Goal: Task Accomplishment & Management: Complete application form

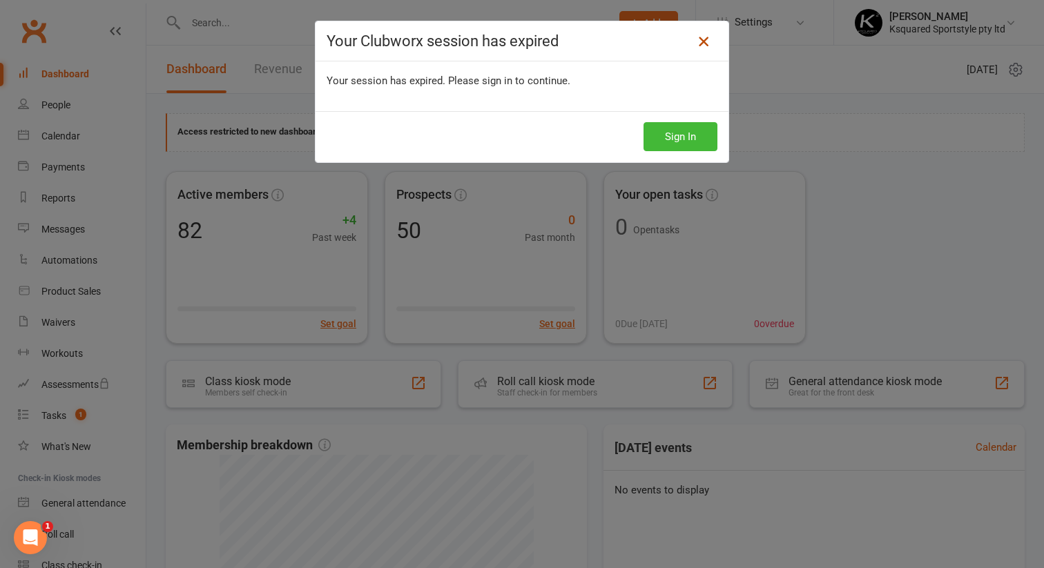
click at [702, 45] on icon at bounding box center [703, 41] width 17 height 17
click at [706, 41] on icon at bounding box center [703, 41] width 17 height 17
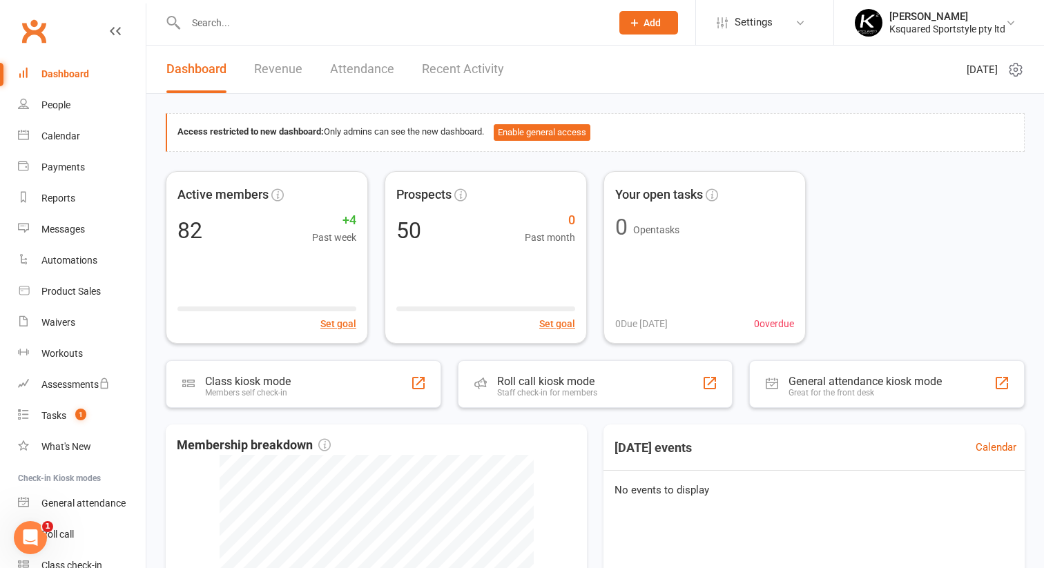
click at [278, 69] on link "Revenue" at bounding box center [278, 70] width 48 height 48
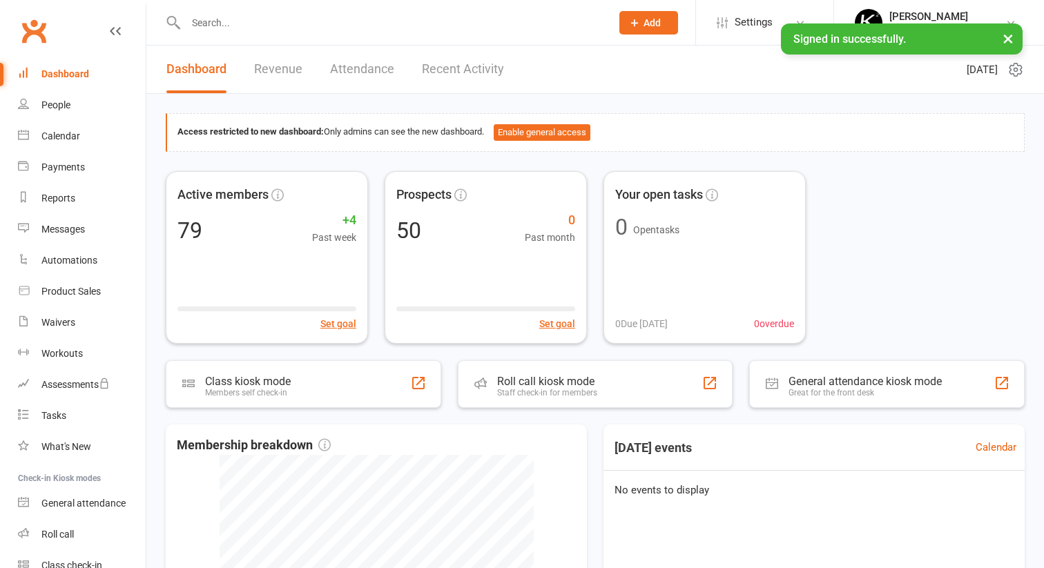
click at [258, 24] on input "text" at bounding box center [392, 22] width 420 height 19
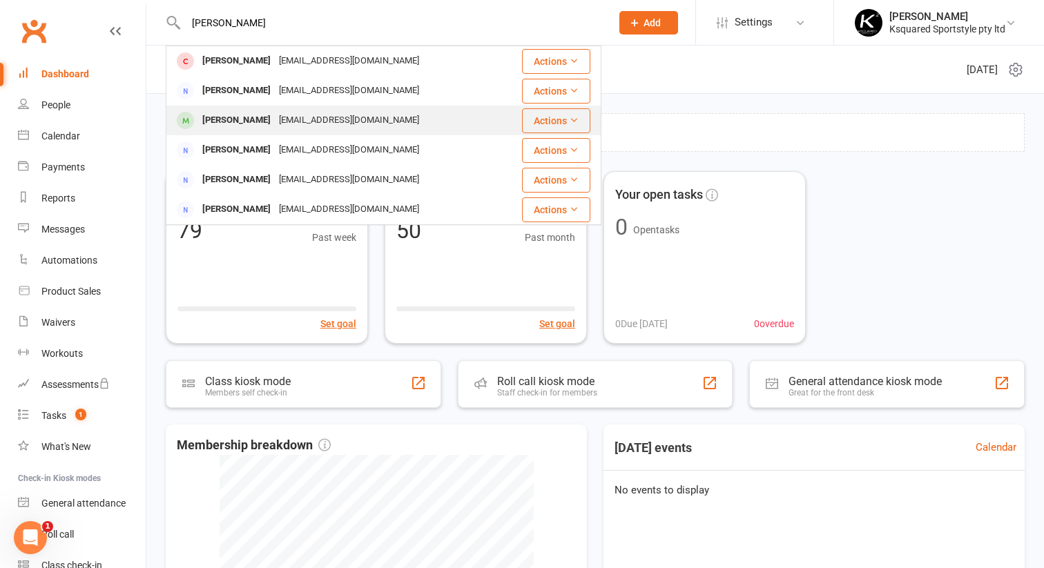
type input "[PERSON_NAME]"
click at [221, 113] on div "[PERSON_NAME]" at bounding box center [236, 120] width 77 height 20
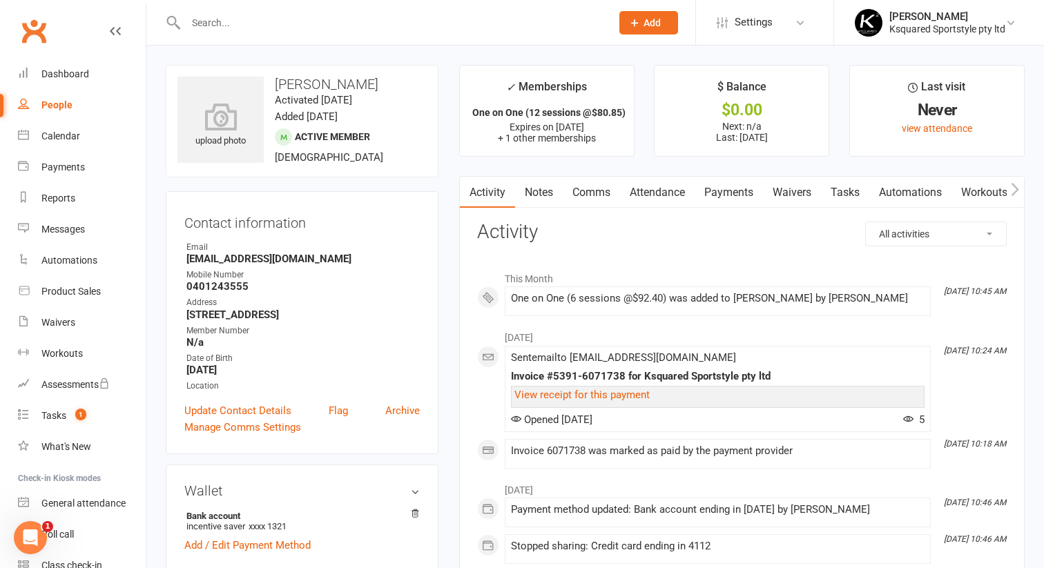
click at [734, 192] on link "Payments" at bounding box center [729, 193] width 68 height 32
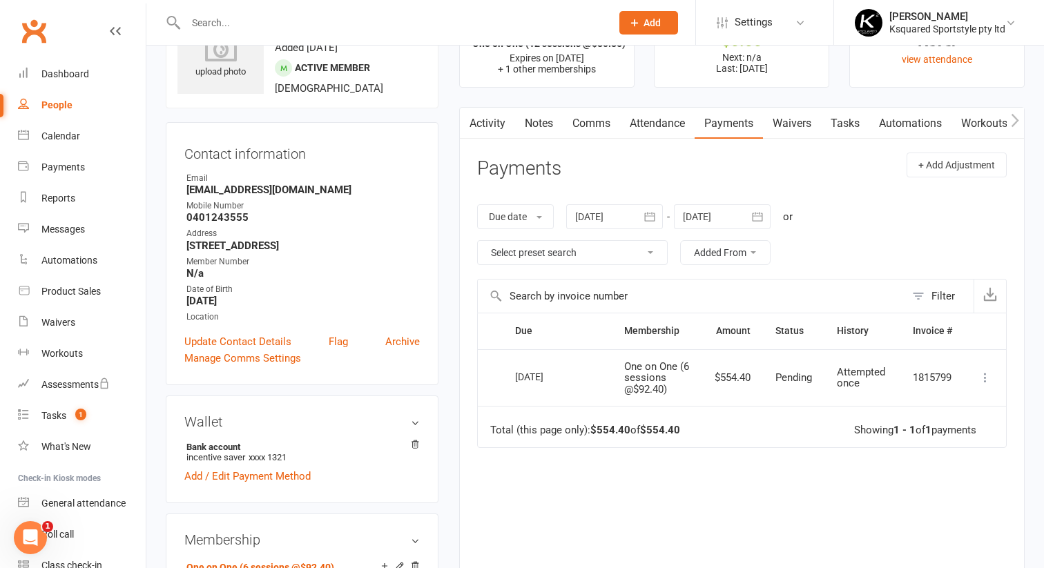
scroll to position [70, 0]
click at [58, 71] on div "Dashboard" at bounding box center [65, 73] width 48 height 11
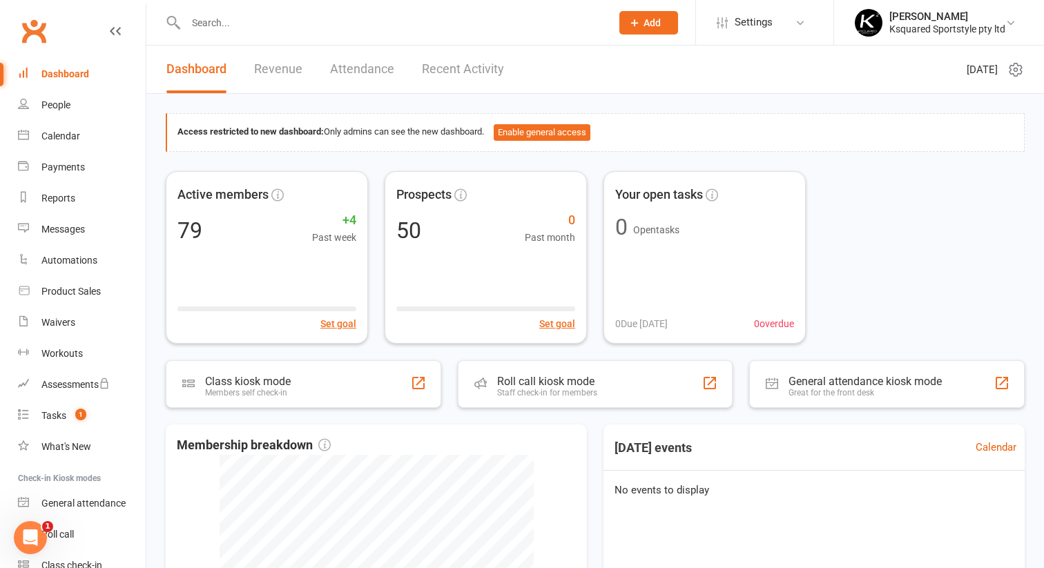
click at [334, 28] on input "text" at bounding box center [392, 22] width 420 height 19
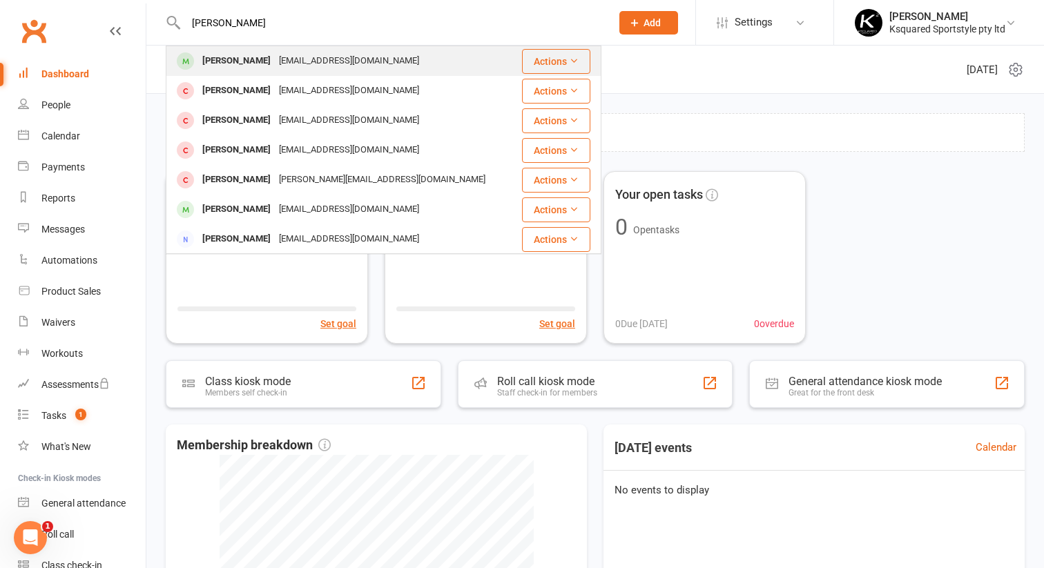
type input "[PERSON_NAME]"
click at [313, 67] on div "[EMAIL_ADDRESS][DOMAIN_NAME]" at bounding box center [349, 61] width 148 height 20
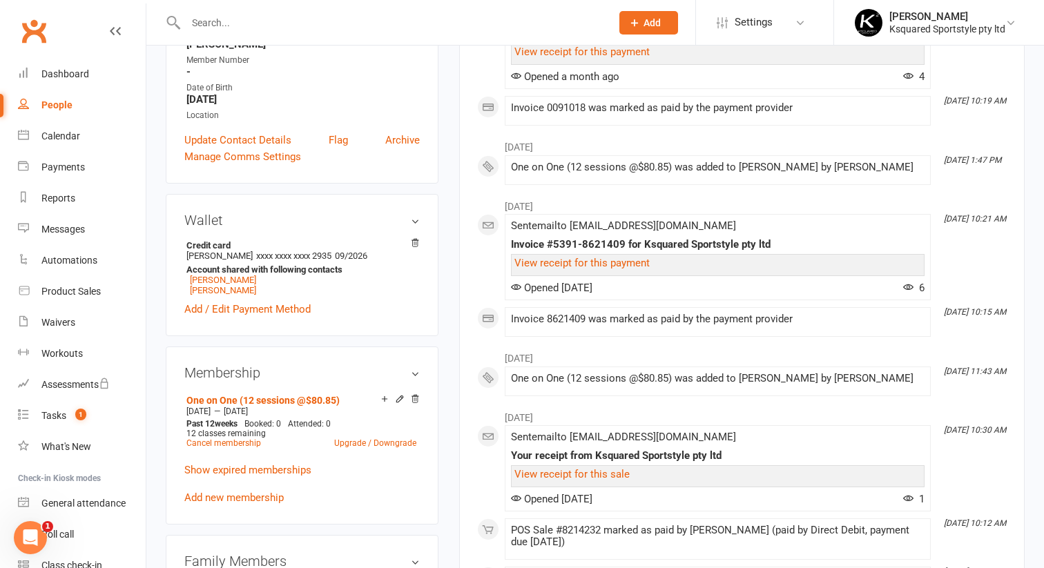
scroll to position [322, 0]
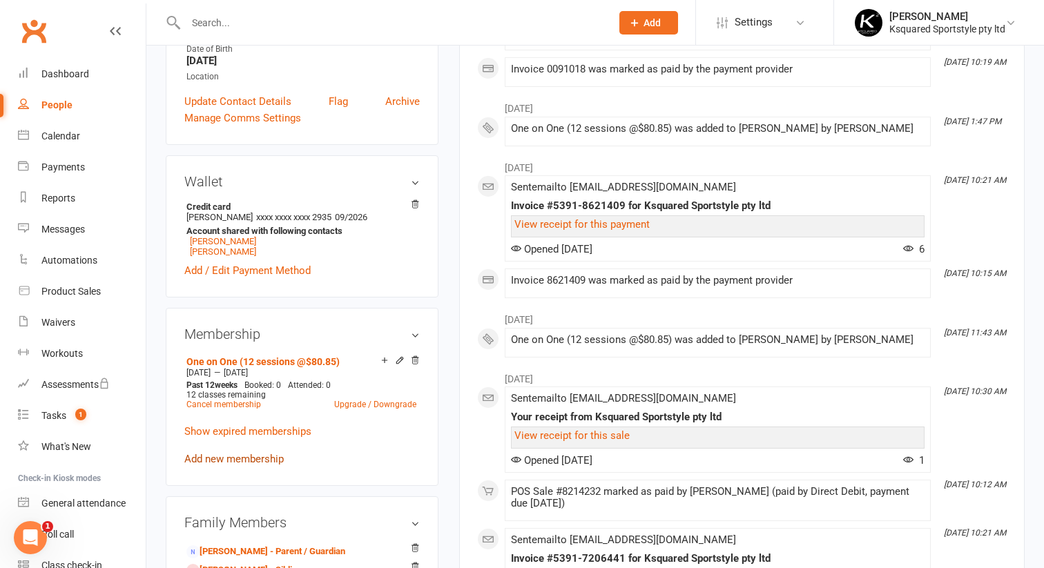
click at [260, 453] on link "Add new membership" at bounding box center [233, 459] width 99 height 12
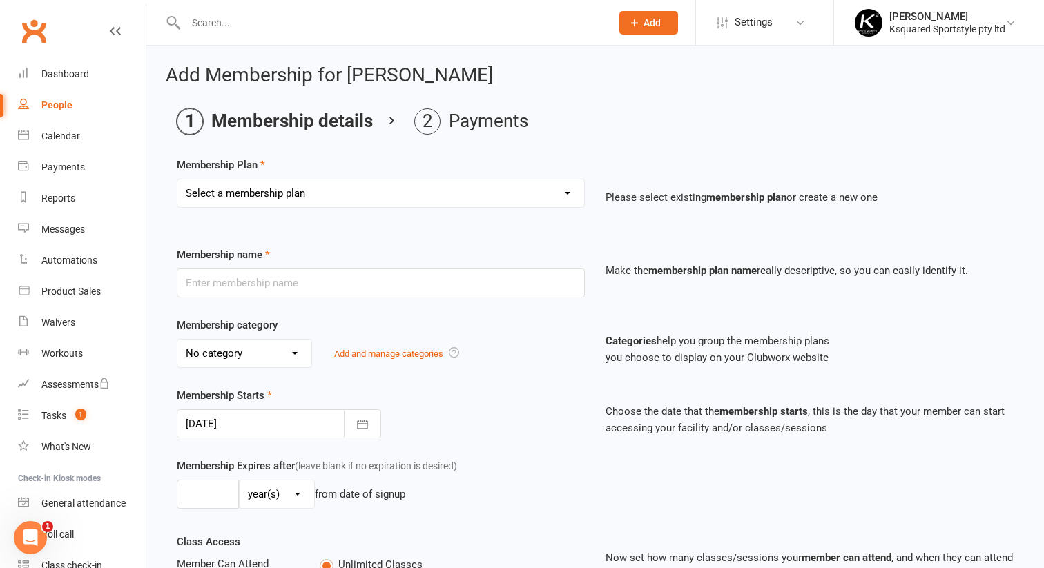
click at [515, 196] on select "Select a membership plan Create new Membership Plan Ksquared Academy Annual Mem…" at bounding box center [380, 194] width 407 height 28
select select "23"
click at [177, 180] on select "Select a membership plan Create new Membership Plan Ksquared Academy Annual Mem…" at bounding box center [380, 194] width 407 height 28
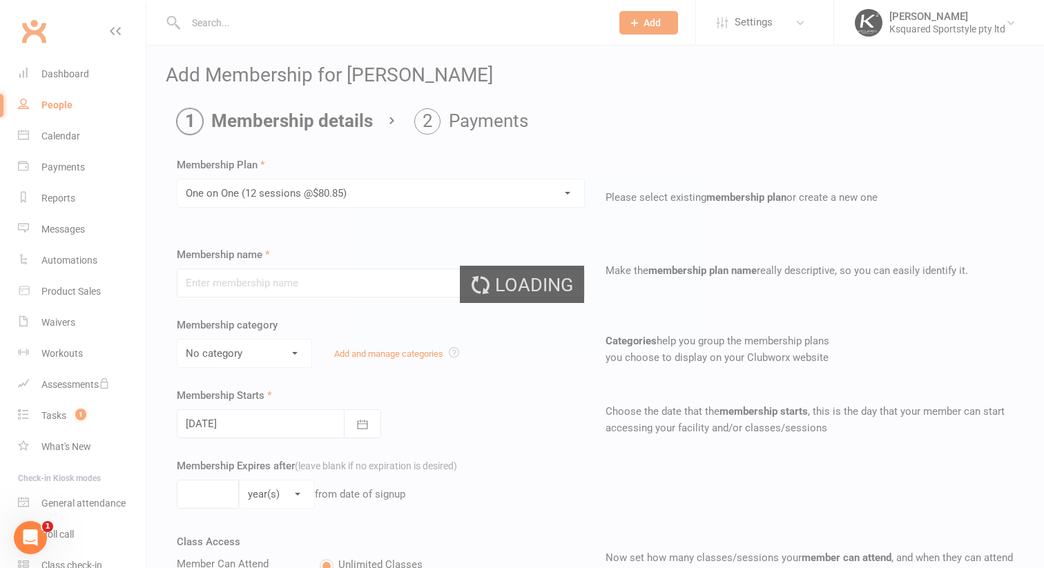
type input "One on One (12 sessions @$80.85)"
select select "6"
type input "12"
select select "1"
type input "12"
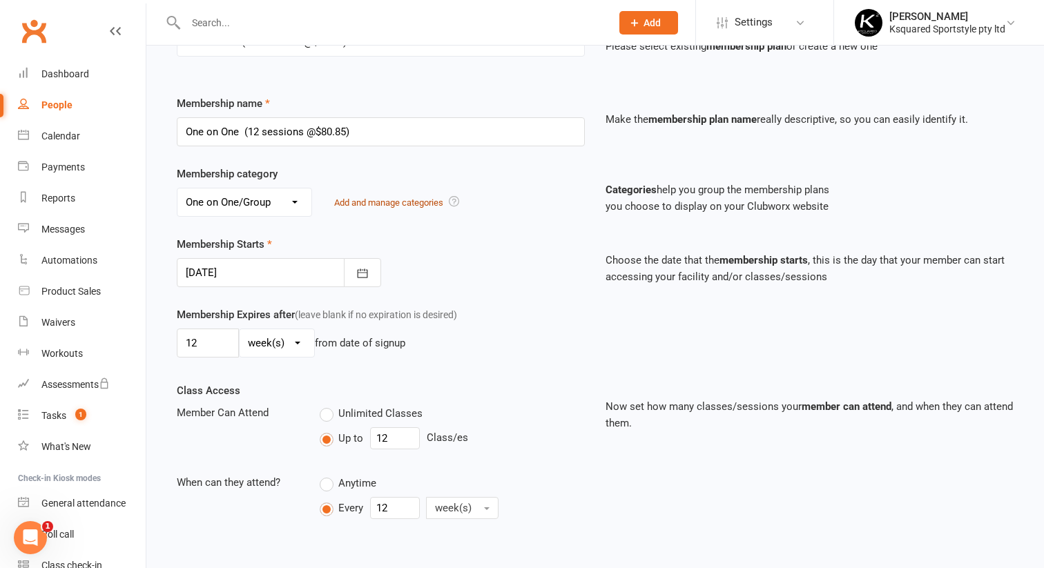
scroll to position [153, 0]
click at [369, 267] on button "button" at bounding box center [362, 271] width 37 height 29
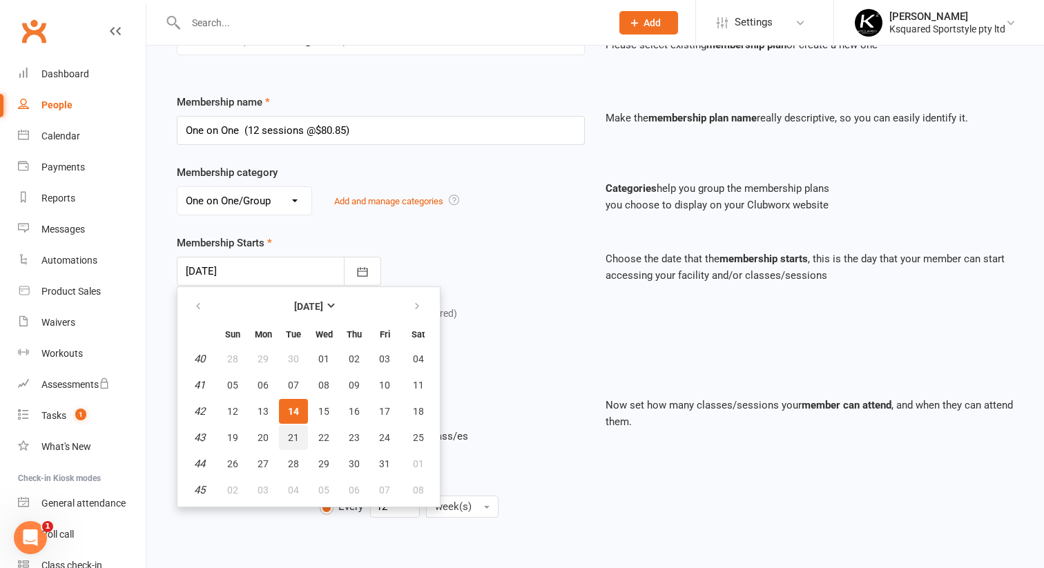
click at [295, 439] on span "21" at bounding box center [293, 437] width 11 height 11
type input "[DATE]"
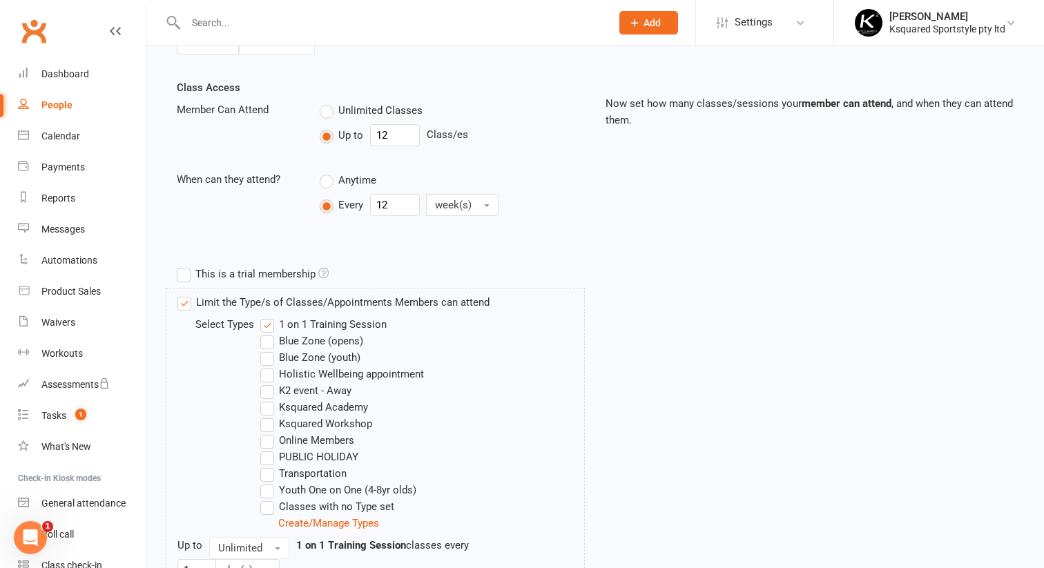
scroll to position [581, 0]
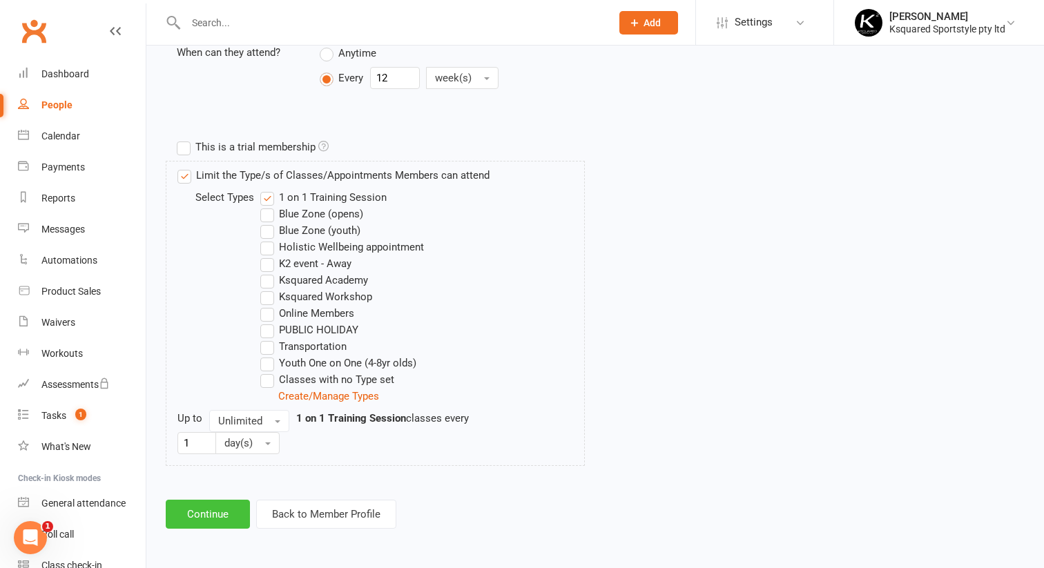
click at [222, 518] on button "Continue" at bounding box center [208, 514] width 84 height 29
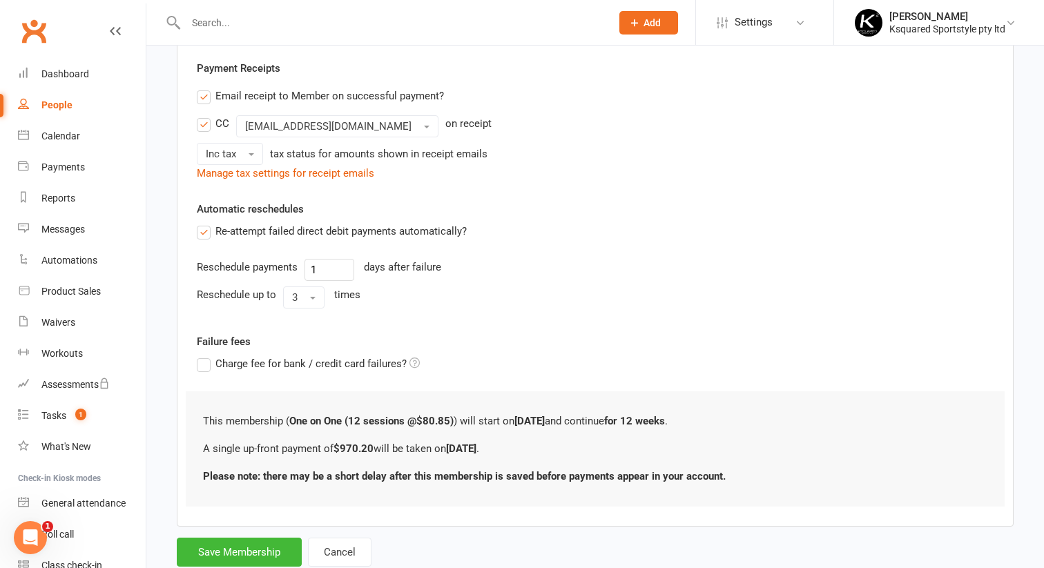
scroll to position [294, 0]
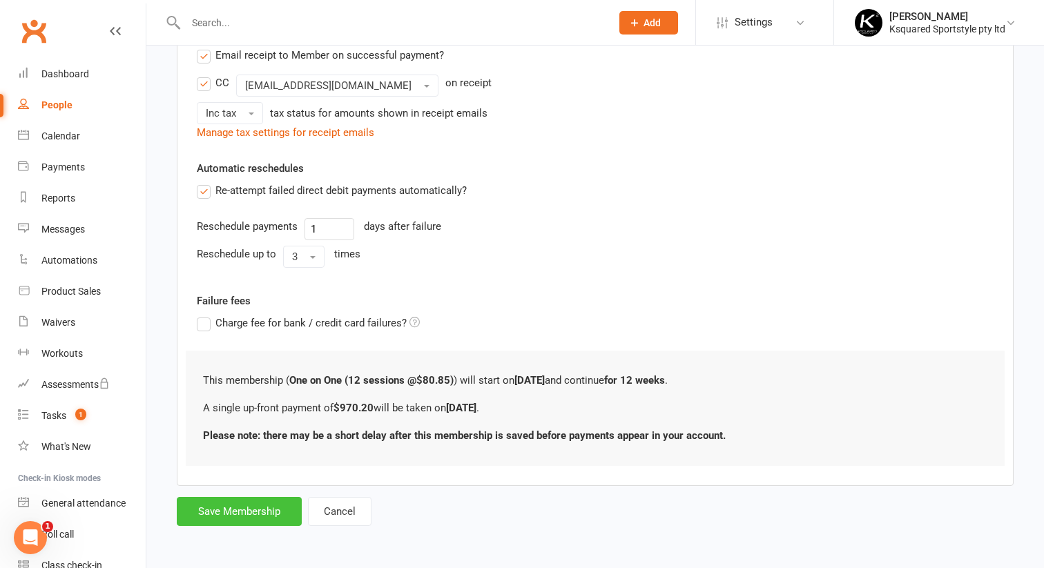
click at [258, 512] on button "Save Membership" at bounding box center [239, 511] width 125 height 29
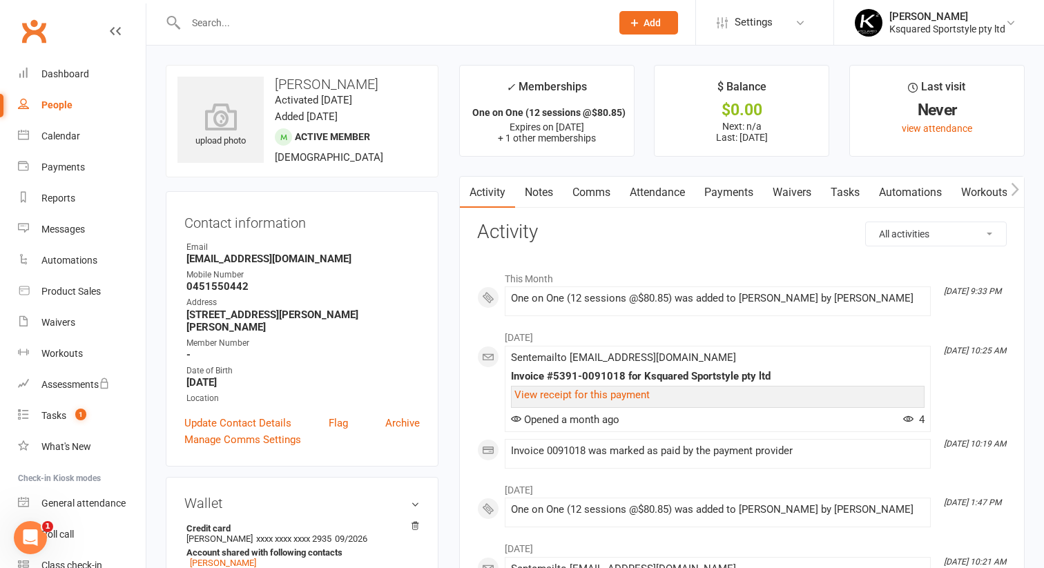
click at [213, 25] on input "text" at bounding box center [392, 22] width 420 height 19
type input "E"
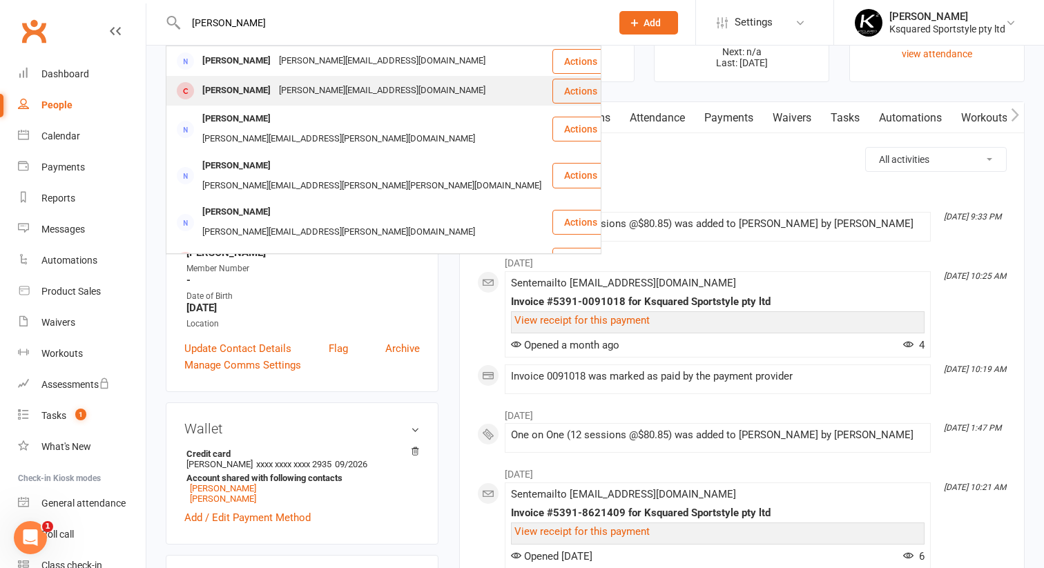
type input "[PERSON_NAME]"
click at [222, 93] on div "[PERSON_NAME]" at bounding box center [236, 91] width 77 height 20
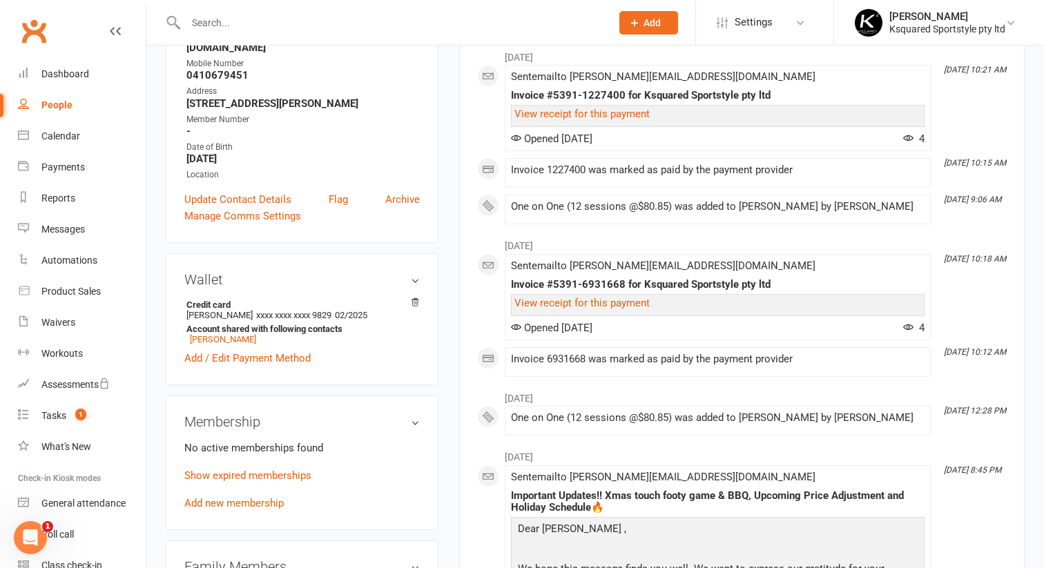
scroll to position [225, 0]
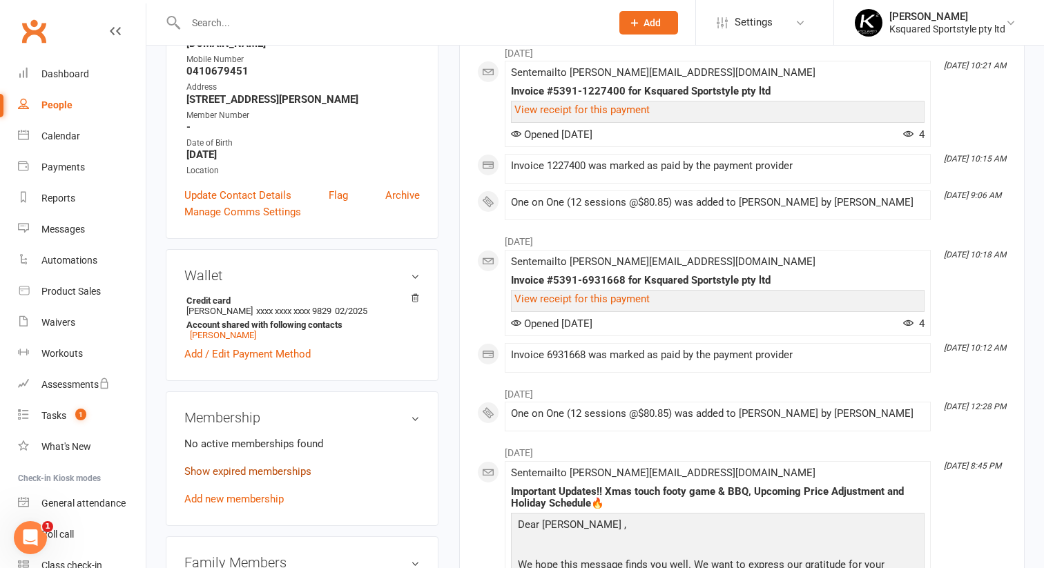
click at [263, 465] on link "Show expired memberships" at bounding box center [247, 471] width 127 height 12
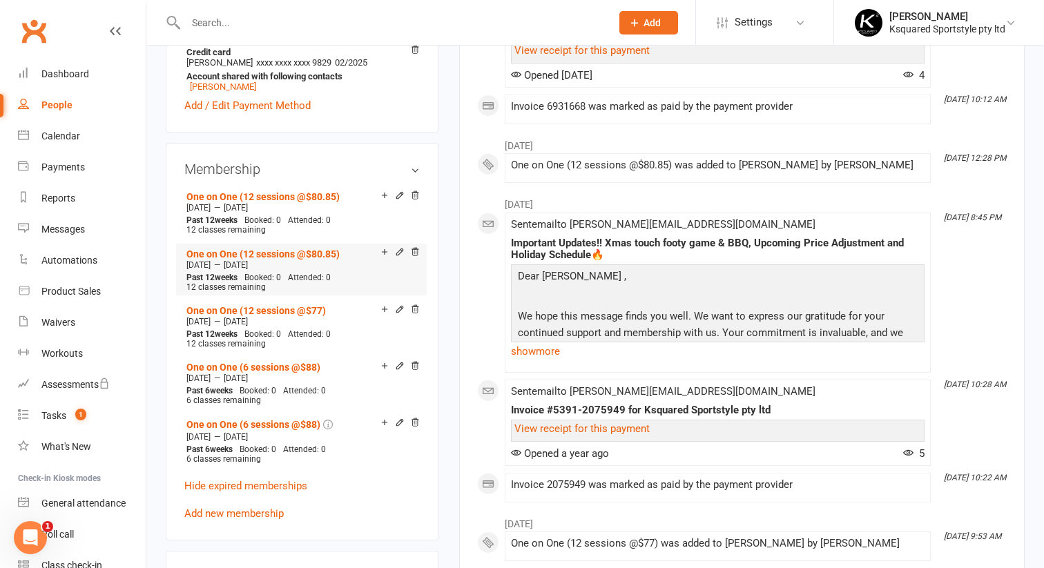
scroll to position [478, 0]
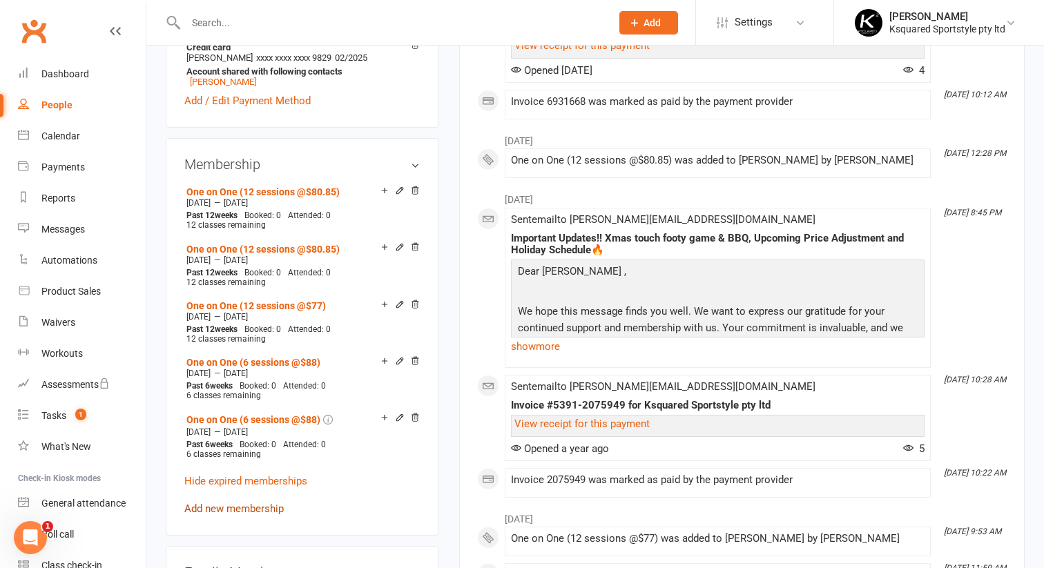
click at [265, 503] on link "Add new membership" at bounding box center [233, 509] width 99 height 12
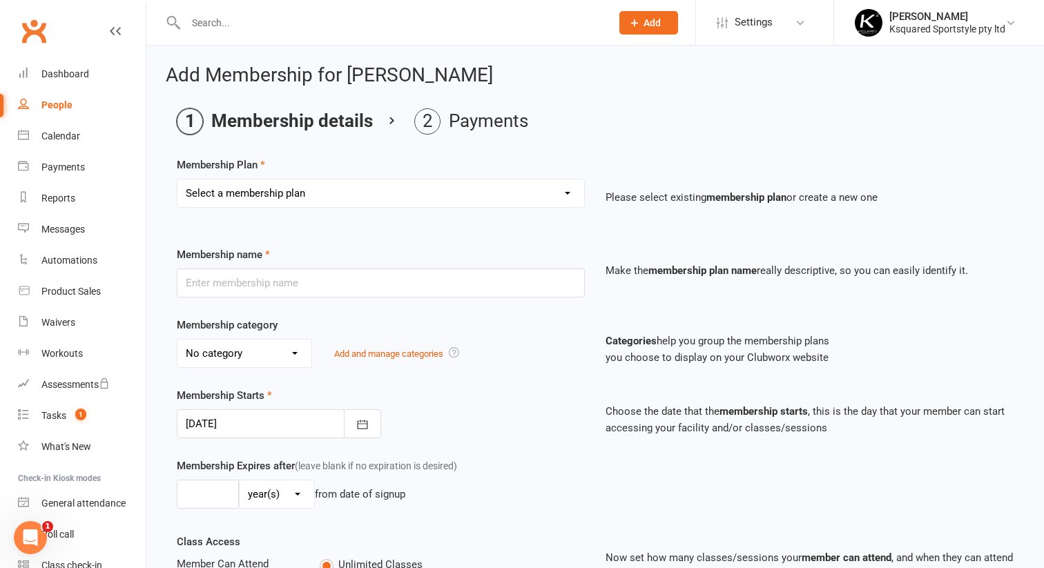
click at [403, 197] on select "Select a membership plan Create new Membership Plan Ksquared Academy Annual Mem…" at bounding box center [380, 194] width 407 height 28
select select "23"
click at [177, 180] on select "Select a membership plan Create new Membership Plan Ksquared Academy Annual Mem…" at bounding box center [380, 194] width 407 height 28
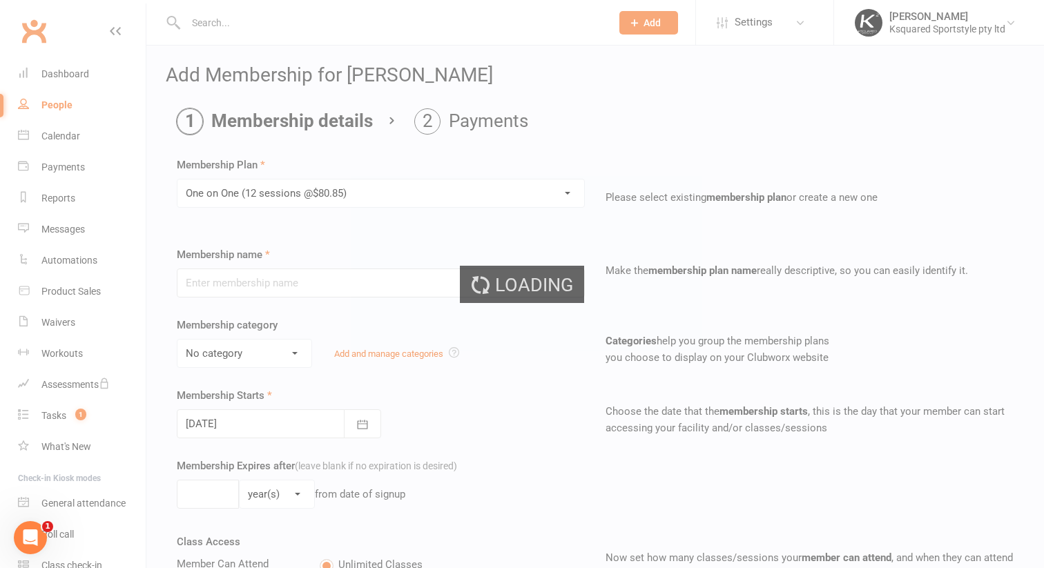
type input "One on One (12 sessions @$80.85)"
select select "6"
type input "12"
select select "1"
type input "12"
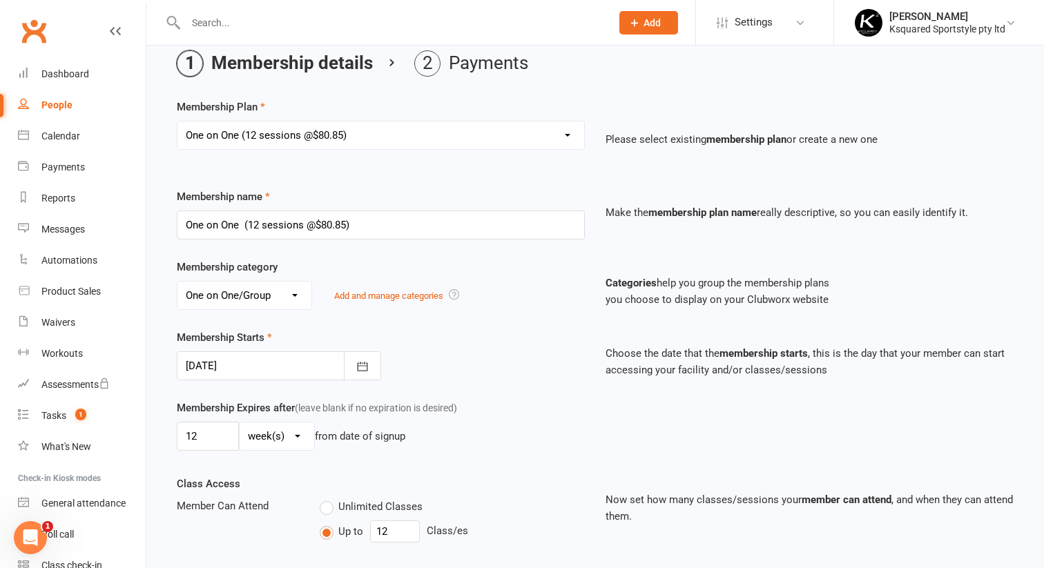
scroll to position [62, 0]
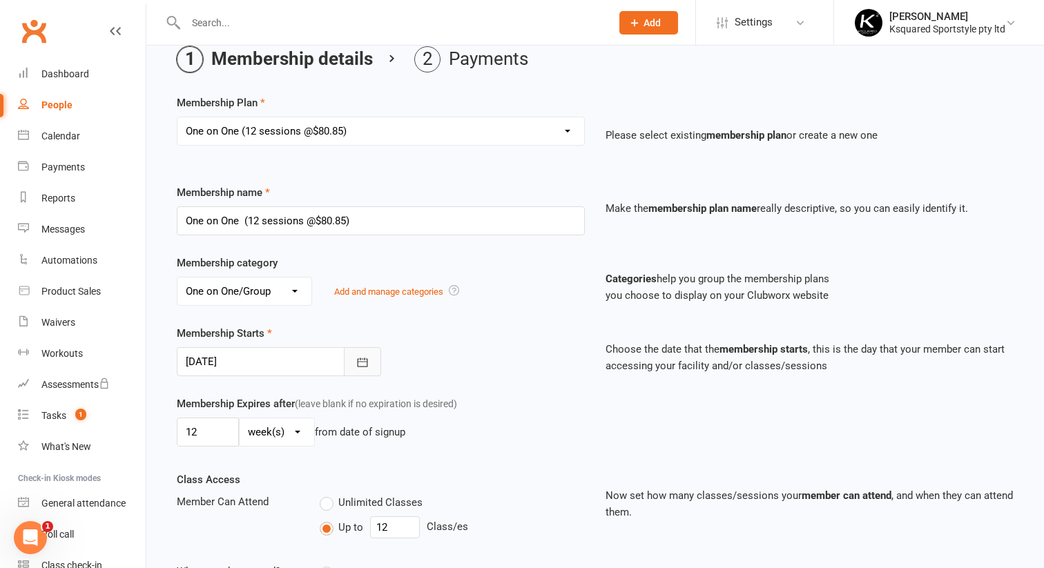
click at [364, 356] on icon "button" at bounding box center [363, 363] width 14 height 14
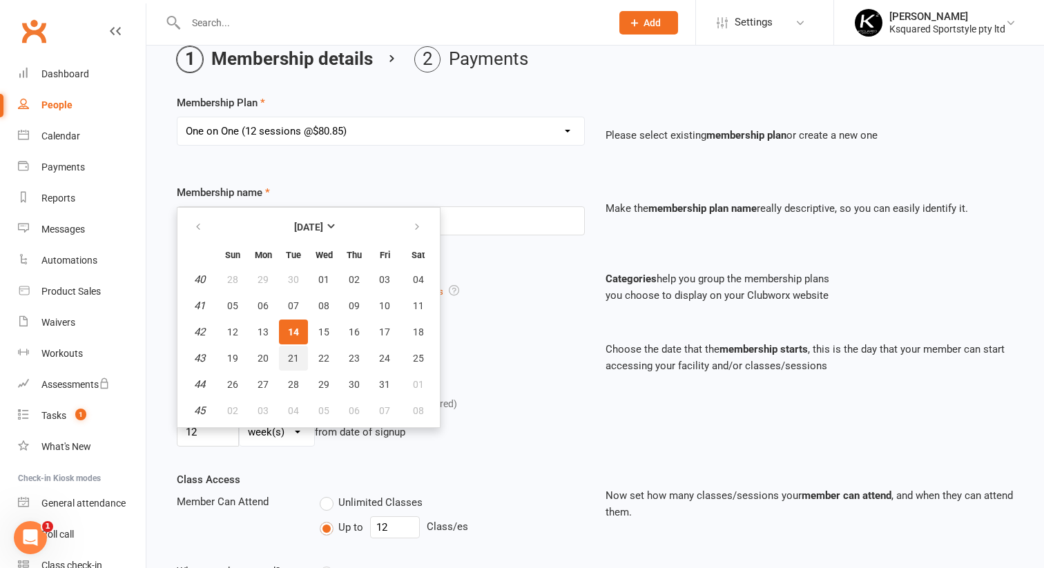
click at [293, 357] on span "21" at bounding box center [293, 358] width 11 height 11
type input "[DATE]"
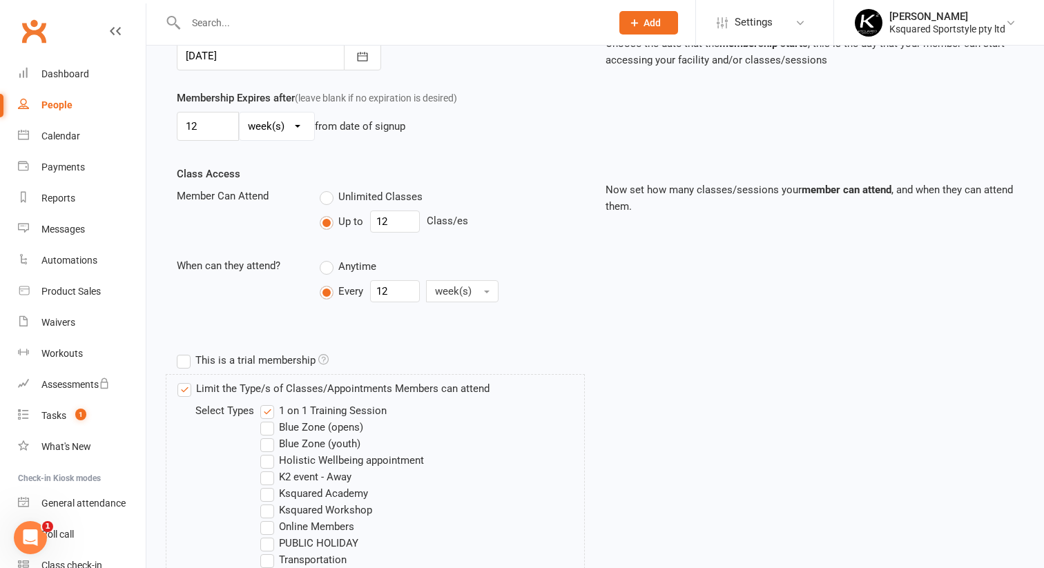
scroll to position [581, 0]
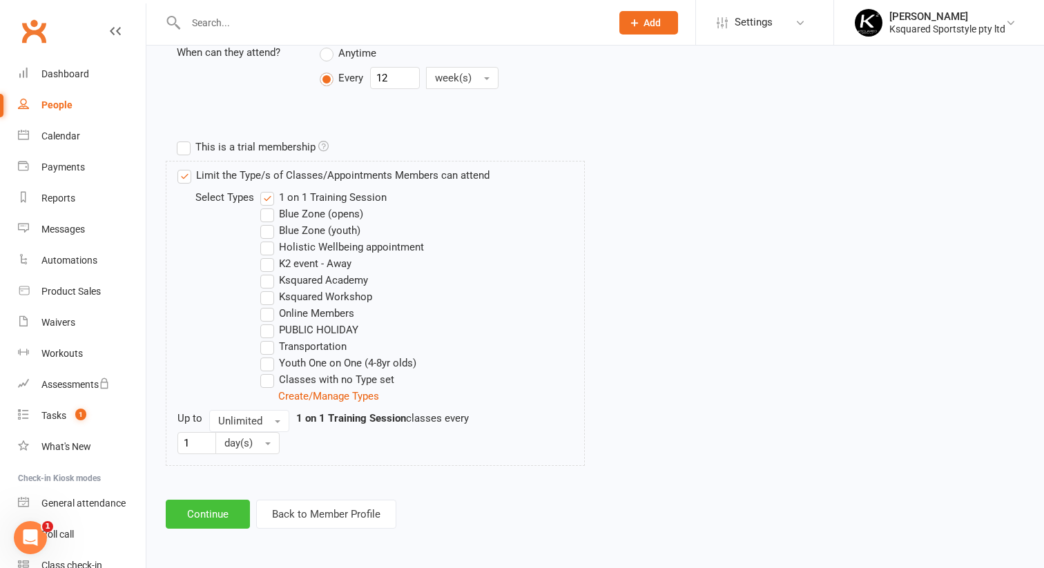
click at [216, 510] on button "Continue" at bounding box center [208, 514] width 84 height 29
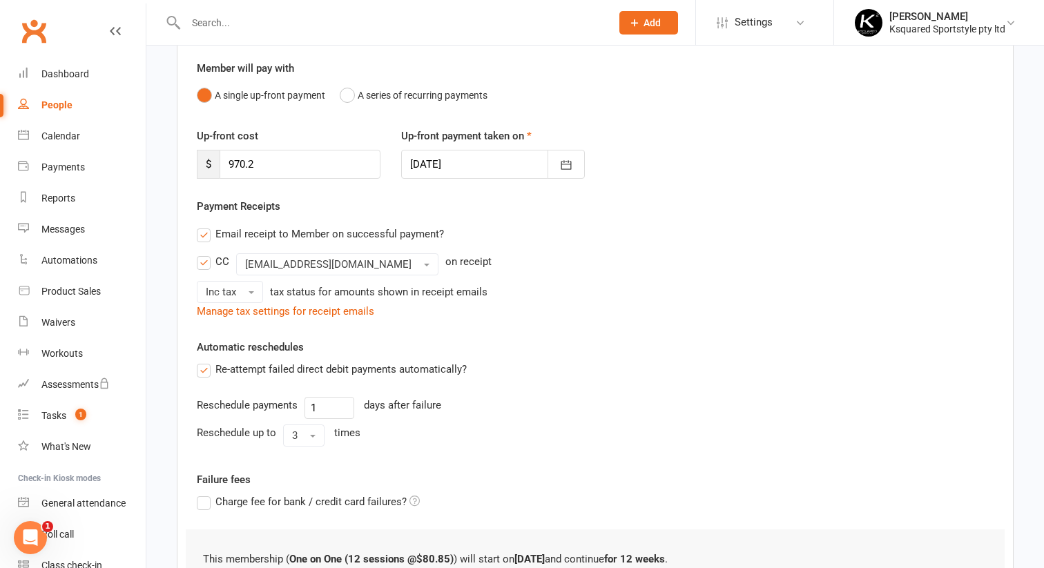
scroll to position [294, 0]
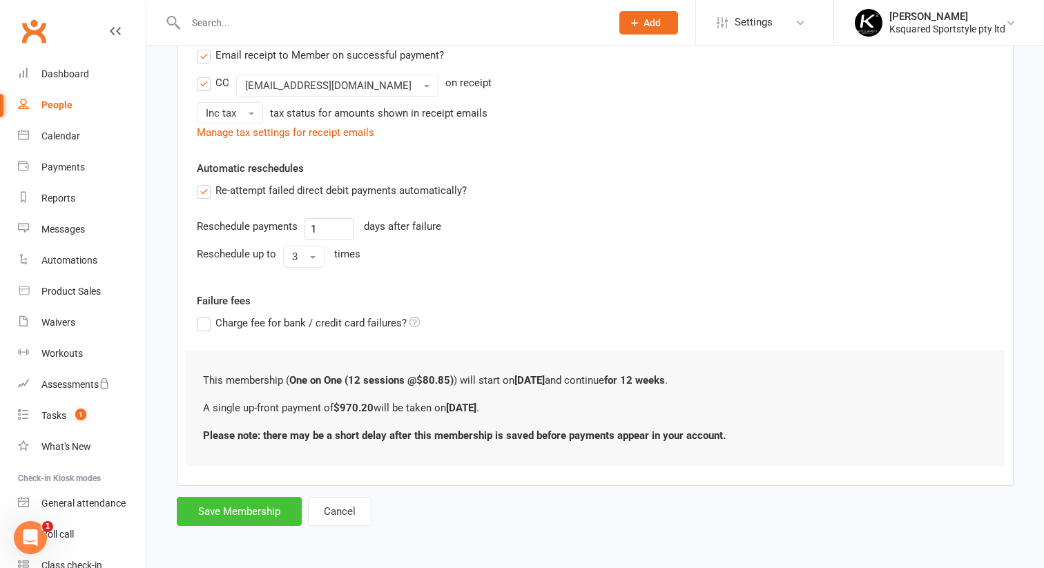
click at [251, 512] on button "Save Membership" at bounding box center [239, 511] width 125 height 29
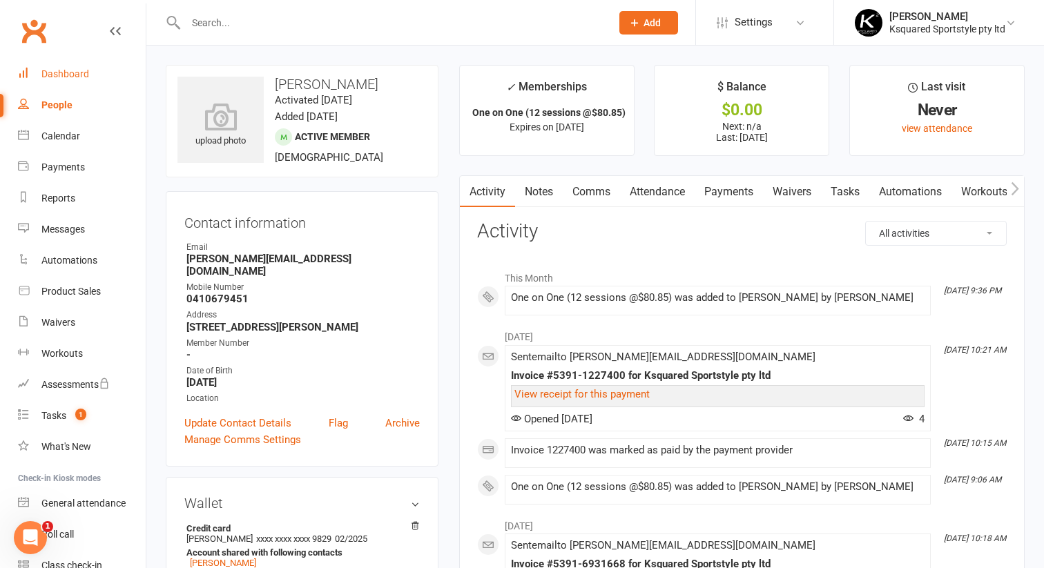
click at [78, 70] on div "Dashboard" at bounding box center [65, 73] width 48 height 11
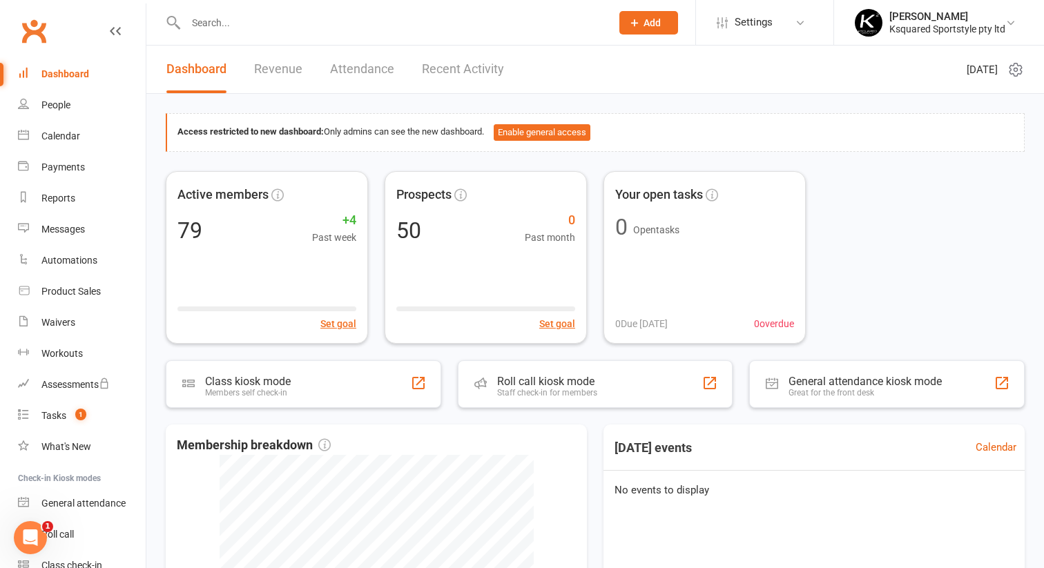
click at [362, 71] on link "Attendance" at bounding box center [362, 70] width 64 height 48
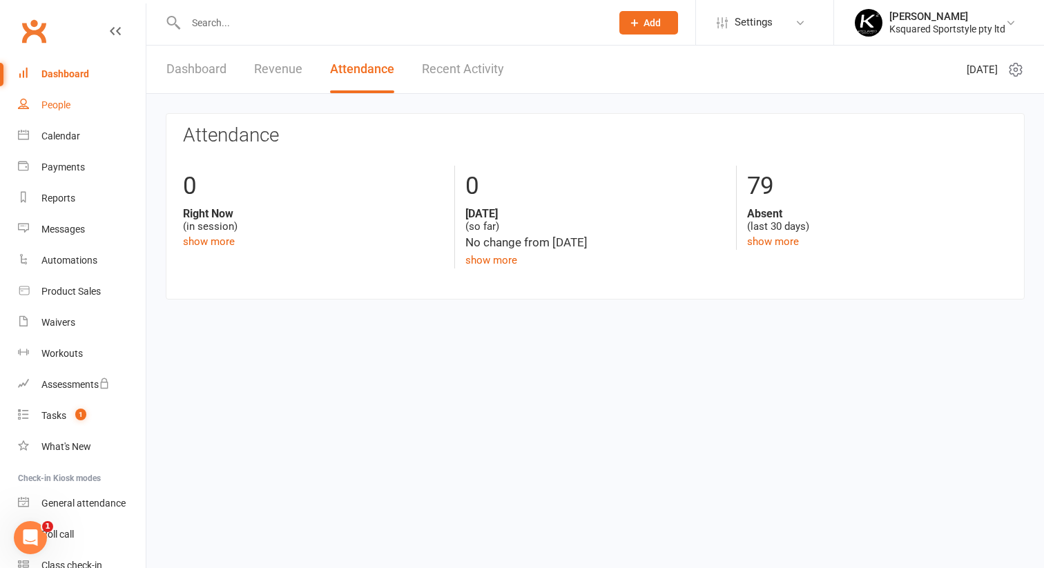
click at [79, 94] on link "People" at bounding box center [82, 105] width 128 height 31
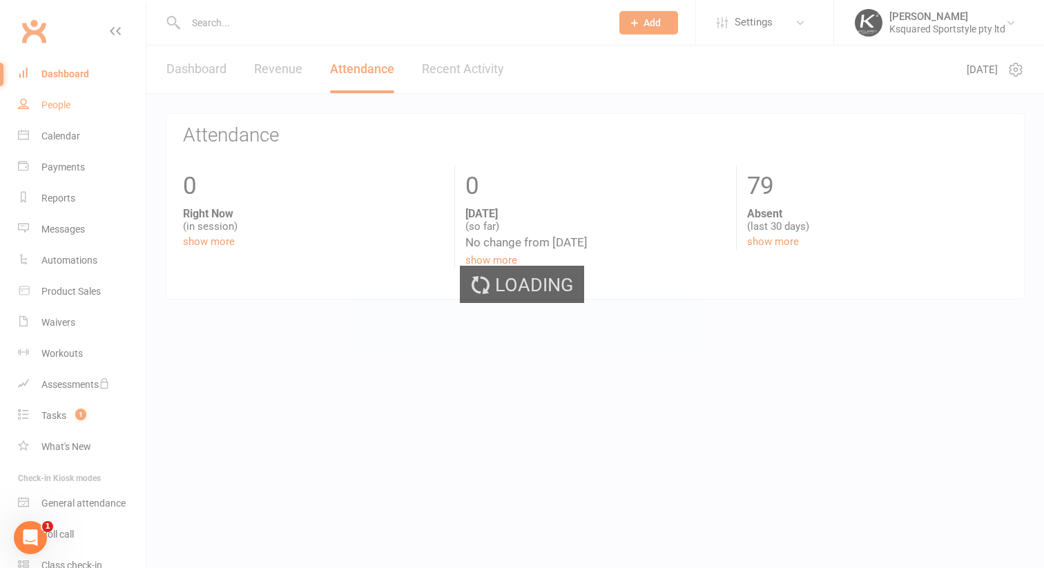
select select "100"
